Goal: Task Accomplishment & Management: Manage account settings

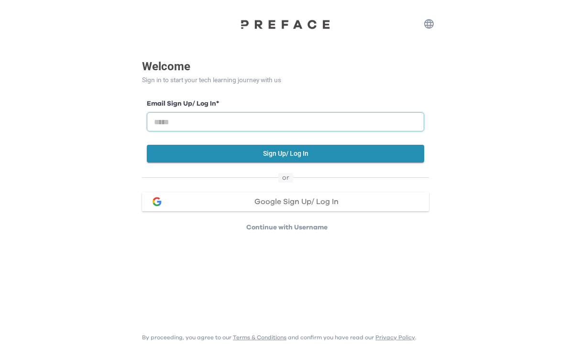
click at [299, 119] on input "email" at bounding box center [285, 121] width 277 height 19
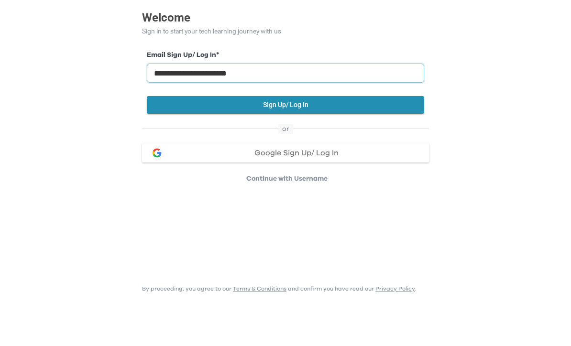
type input "**********"
click at [357, 145] on button "Sign Up/ Log In" at bounding box center [285, 154] width 277 height 18
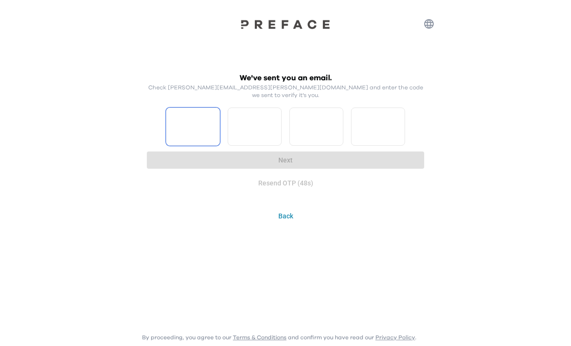
click at [196, 117] on input "Please enter OTP character 1" at bounding box center [193, 127] width 54 height 38
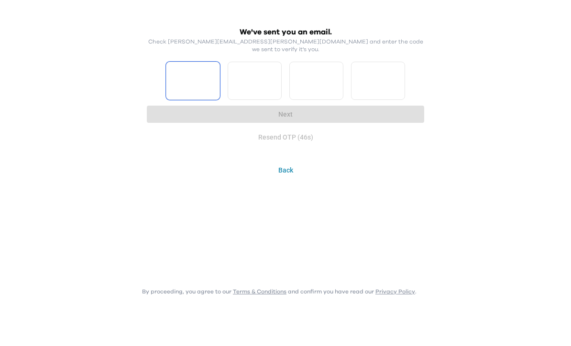
type input "*"
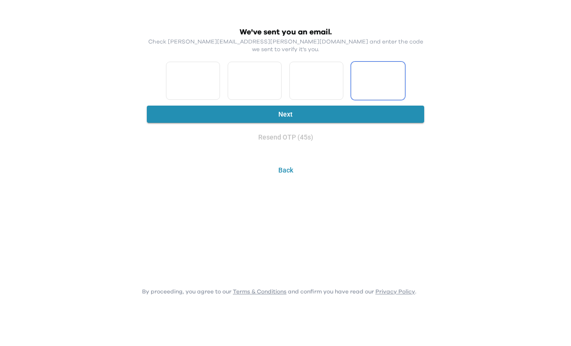
type input "*"
click at [308, 152] on button "Next" at bounding box center [285, 161] width 277 height 18
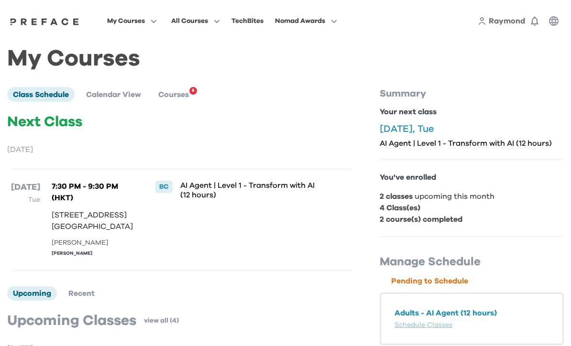
click at [188, 94] on span "Courses" at bounding box center [173, 95] width 31 height 8
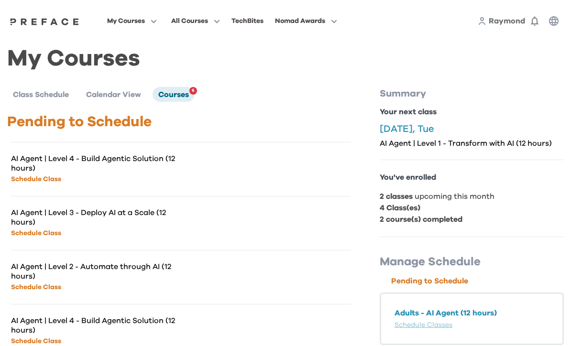
click at [49, 93] on span "Class Schedule" at bounding box center [41, 95] width 56 height 8
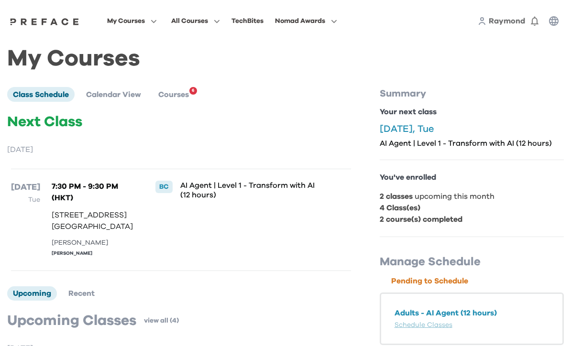
click at [223, 25] on button "All Courses" at bounding box center [195, 21] width 55 height 12
click at [160, 23] on button "My Courses" at bounding box center [131, 21] width 55 height 12
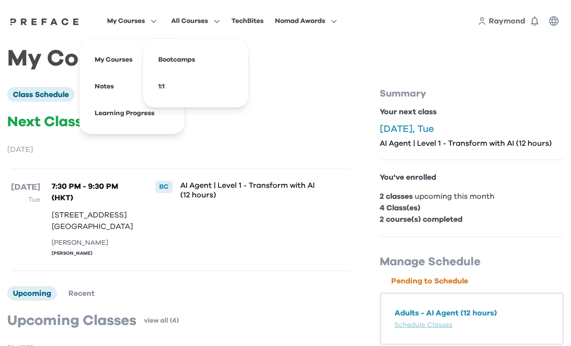
click at [264, 17] on div "TechBites" at bounding box center [248, 20] width 32 height 11
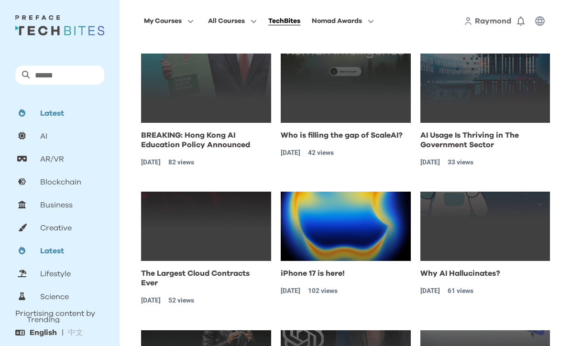
click at [183, 26] on button "My Courses" at bounding box center [168, 21] width 55 height 12
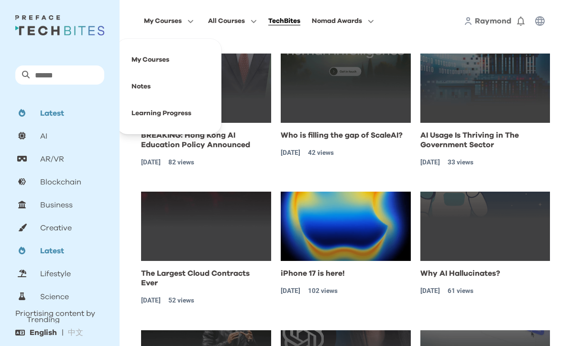
click at [168, 64] on span at bounding box center [169, 59] width 90 height 27
